Goal: Find specific page/section: Find specific page/section

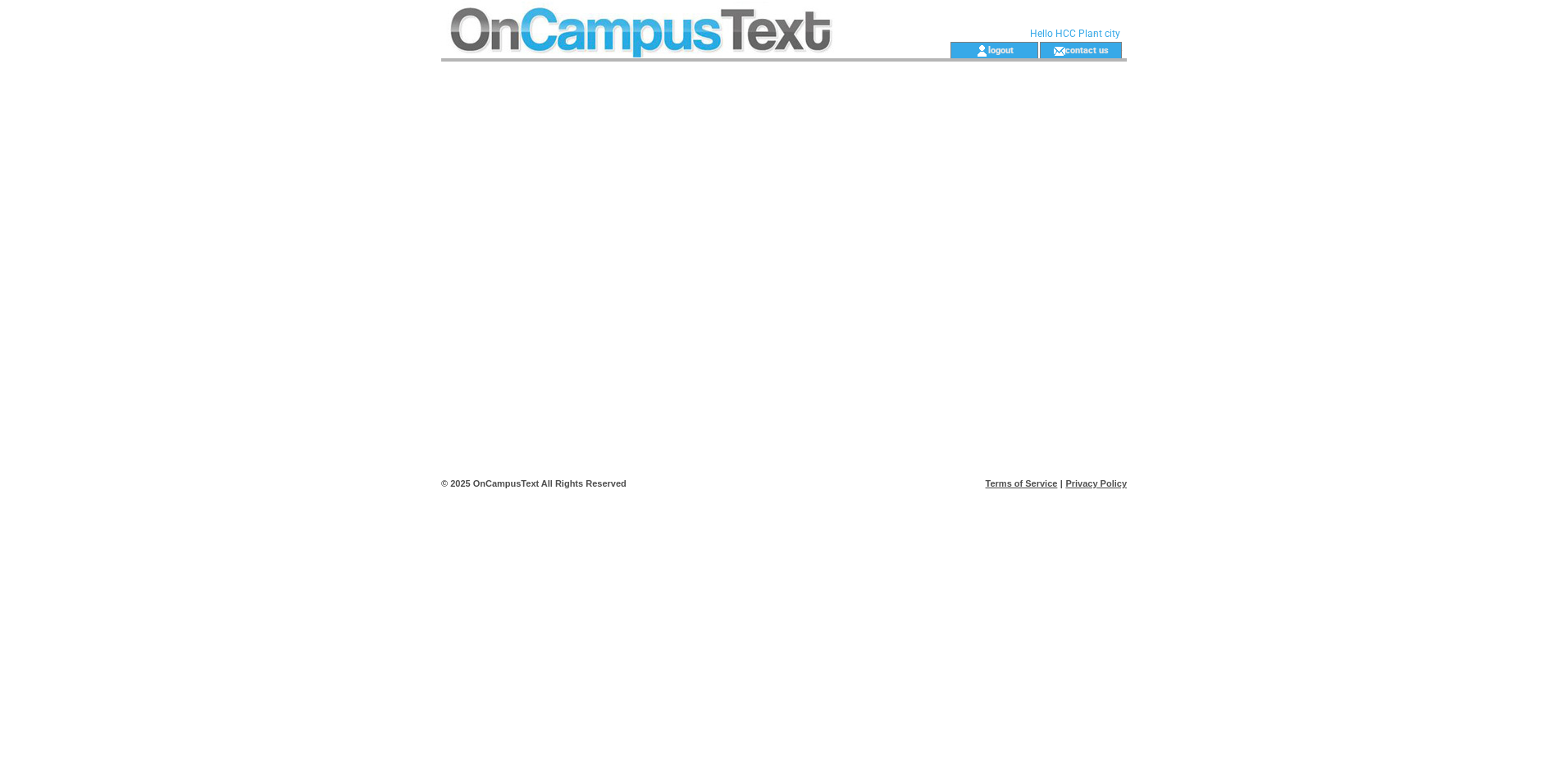
click at [714, 43] on td at bounding box center [666, 50] width 450 height 17
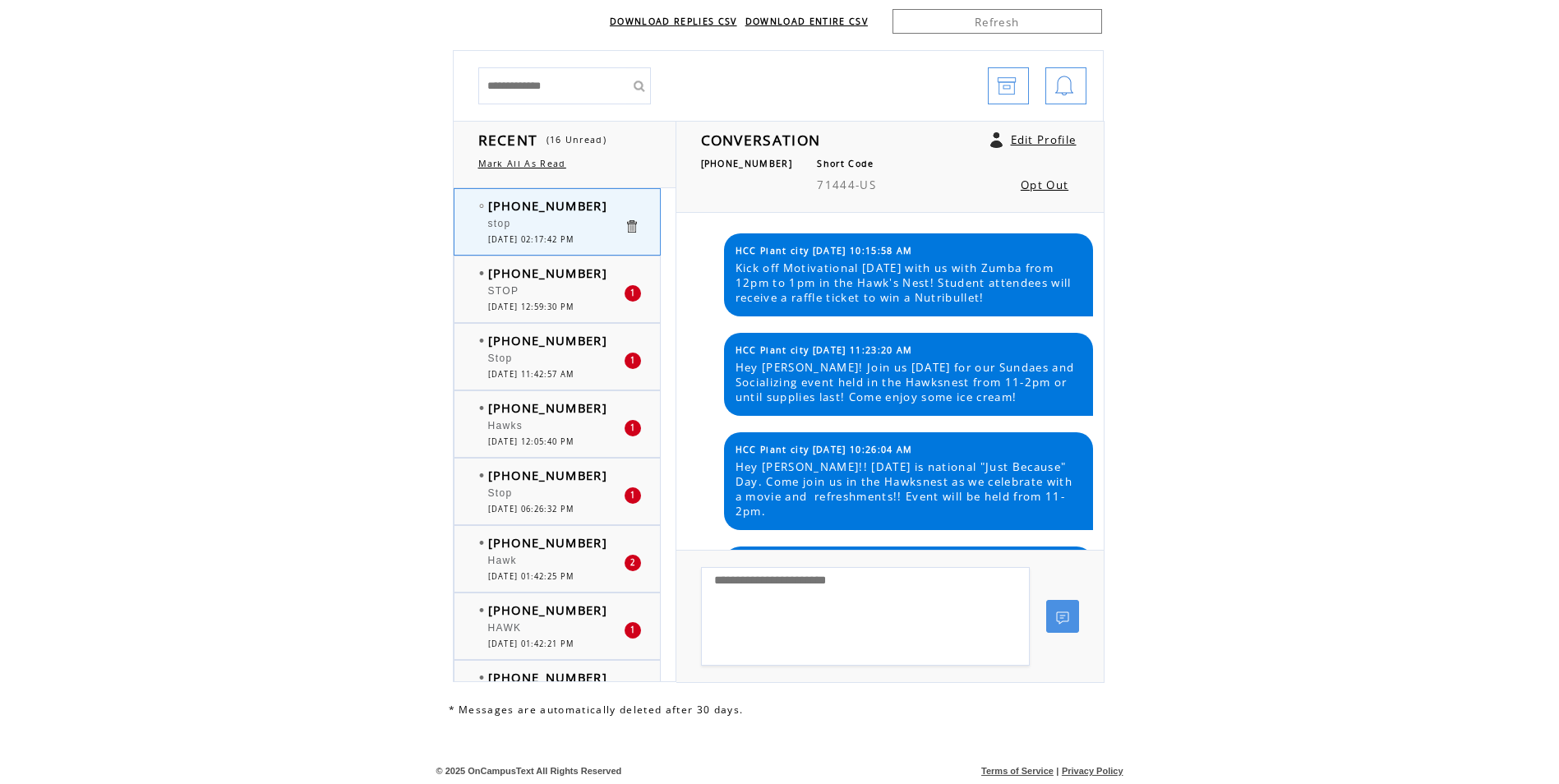
click at [520, 288] on div "STOP" at bounding box center [556, 294] width 135 height 17
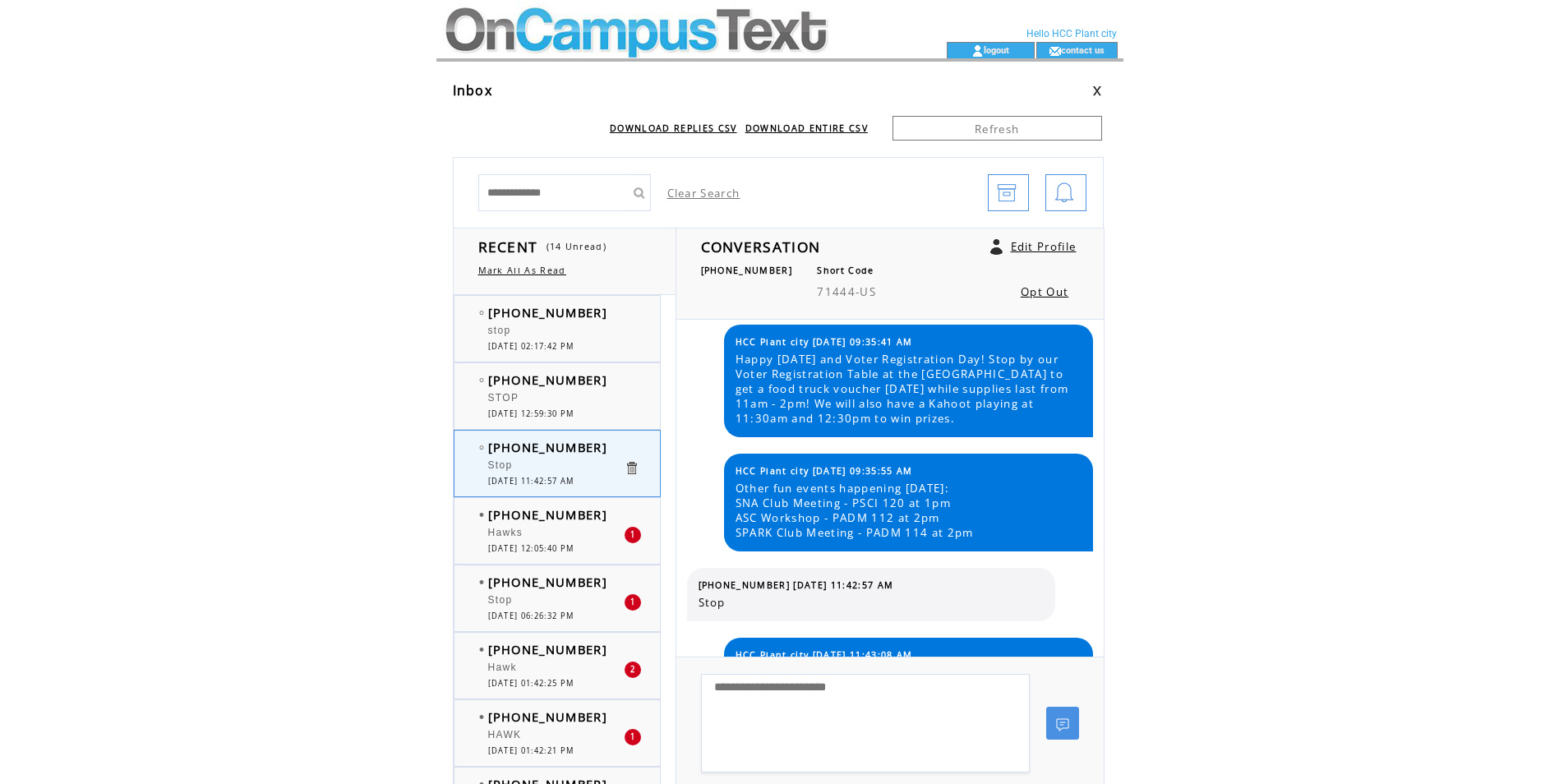
scroll to position [1025, 0]
